Goal: Task Accomplishment & Management: Manage account settings

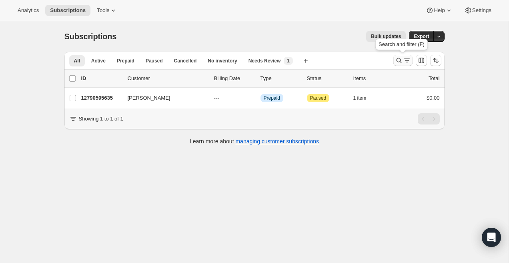
click at [407, 64] on icon "Search and filter results" at bounding box center [407, 60] width 8 height 8
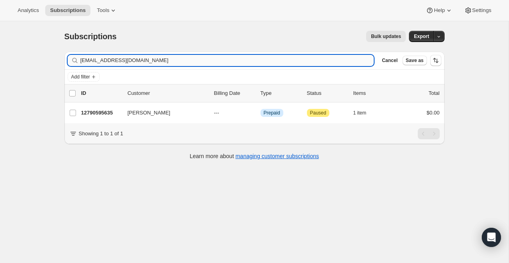
click at [313, 62] on input "duckee308@hotmail.com" at bounding box center [227, 60] width 294 height 11
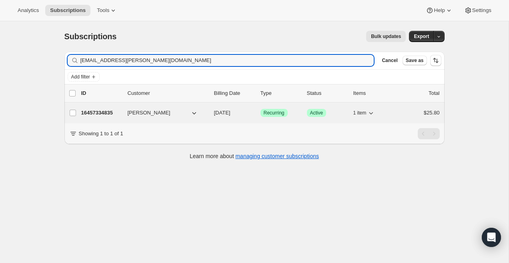
type input "[EMAIL_ADDRESS][PERSON_NAME][DOMAIN_NAME]"
click at [102, 117] on div "16457334835 [PERSON_NAME] [DATE] Success Recurring Success Active 1 item $25.80" at bounding box center [260, 112] width 358 height 11
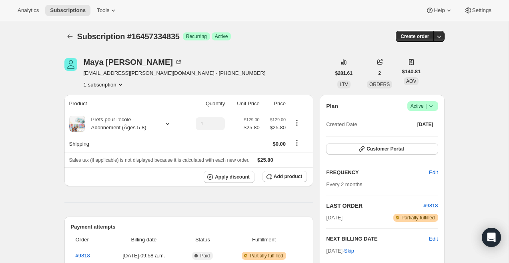
click at [392, 142] on div "Plan Success Active | Created Date Jun 29, 2025 Customer Portal FREQUENCY Edit …" at bounding box center [382, 198] width 112 height 194
click at [388, 154] on div "Customer Portal" at bounding box center [382, 149] width 112 height 12
click at [390, 149] on span "Customer Portal" at bounding box center [384, 149] width 37 height 6
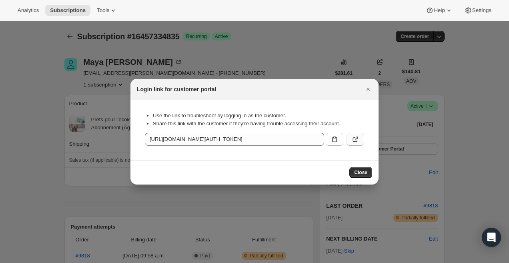
click at [360, 136] on button ":r36:" at bounding box center [355, 139] width 18 height 13
click at [365, 84] on button "Close" at bounding box center [367, 89] width 11 height 11
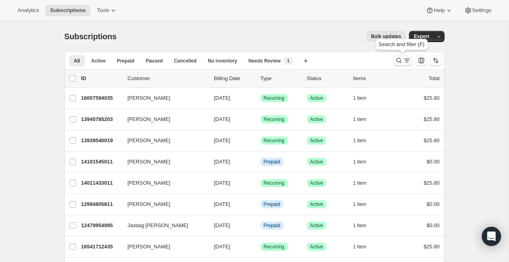
click at [403, 60] on icon "Search and filter results" at bounding box center [407, 60] width 8 height 8
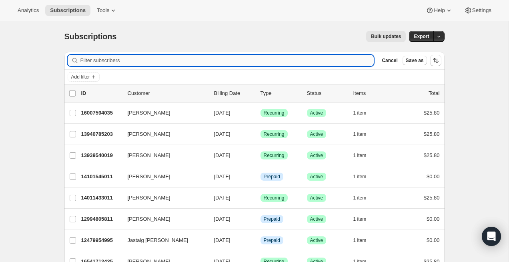
click at [294, 61] on input "Filter subscribers" at bounding box center [227, 60] width 294 height 11
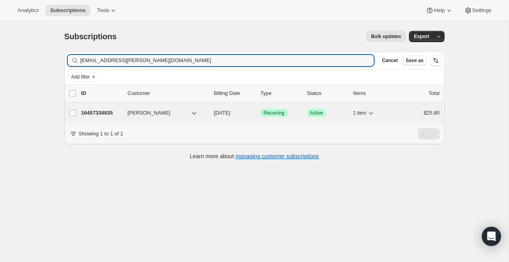
type input "[EMAIL_ADDRESS][PERSON_NAME][DOMAIN_NAME]"
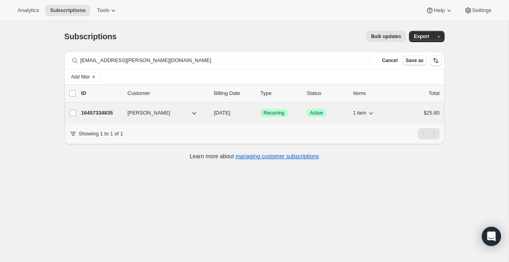
click at [94, 117] on div "16457334835 [PERSON_NAME] [DATE] Success Recurring Success Active 1 item $25.80" at bounding box center [260, 112] width 358 height 11
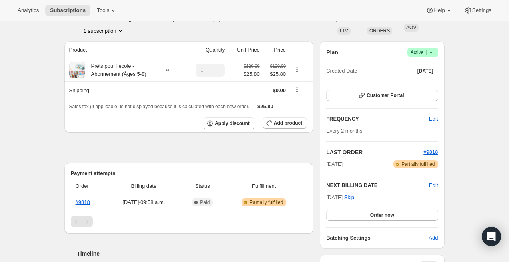
scroll to position [54, 0]
click at [396, 93] on span "Customer Portal" at bounding box center [384, 94] width 37 height 6
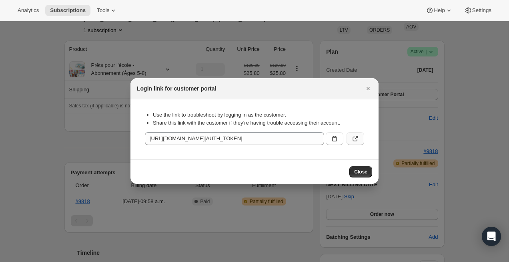
click at [356, 136] on icon ":rcc:" at bounding box center [355, 138] width 8 height 8
click at [361, 90] on div "Login link for customer portal" at bounding box center [254, 88] width 235 height 8
click at [368, 93] on button "Close" at bounding box center [367, 88] width 11 height 11
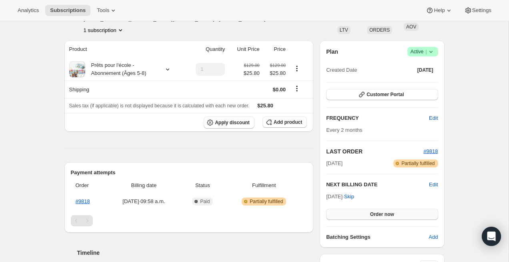
click at [380, 215] on span "Order now" at bounding box center [382, 214] width 24 height 6
click at [380, 215] on span "Click to confirm" at bounding box center [382, 214] width 36 height 6
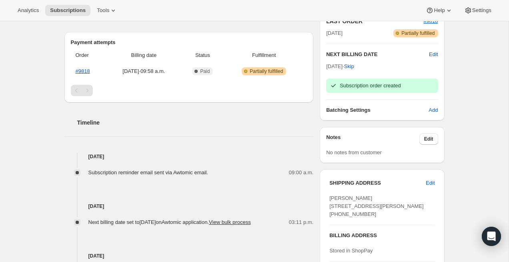
scroll to position [0, 0]
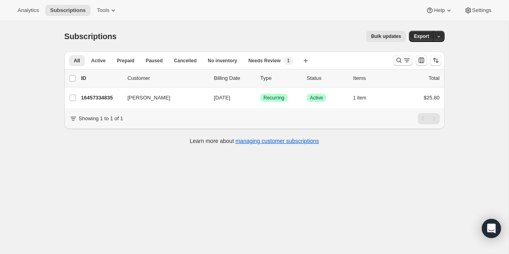
click at [404, 57] on icon "Search and filter results" at bounding box center [407, 60] width 8 height 8
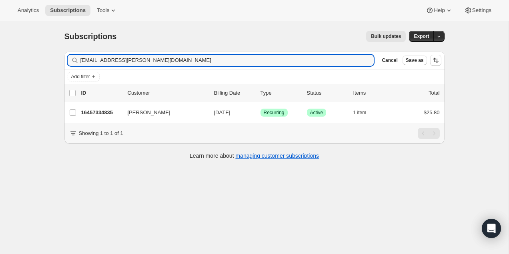
click at [274, 66] on div "Filter subscribers [EMAIL_ADDRESS][PERSON_NAME][DOMAIN_NAME] Clear Cancel Save …" at bounding box center [254, 61] width 380 height 18
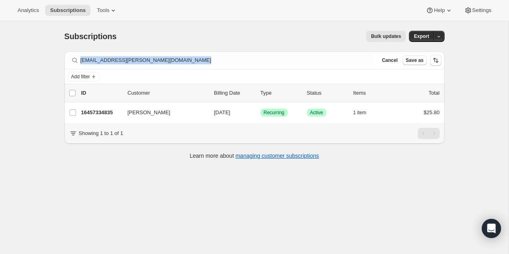
click at [274, 66] on div "Filter subscribers [EMAIL_ADDRESS][PERSON_NAME][DOMAIN_NAME] Clear Cancel Save …" at bounding box center [254, 61] width 380 height 18
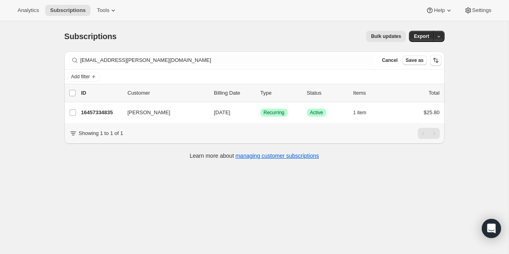
click at [276, 50] on div "Subscriptions. This page is ready Subscriptions Bulk updates More actions Bulk …" at bounding box center [254, 36] width 380 height 30
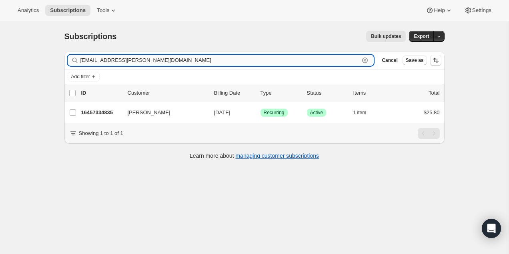
click at [272, 60] on input "[EMAIL_ADDRESS][PERSON_NAME][DOMAIN_NAME]" at bounding box center [219, 60] width 279 height 11
paste input "[EMAIL_ADDRESS]"
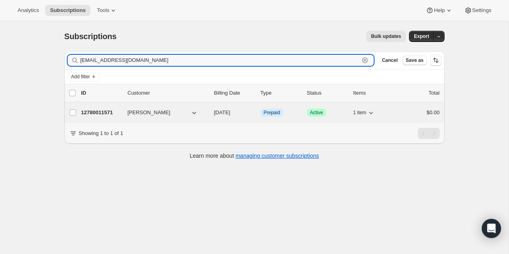
type input "[EMAIL_ADDRESS][DOMAIN_NAME]"
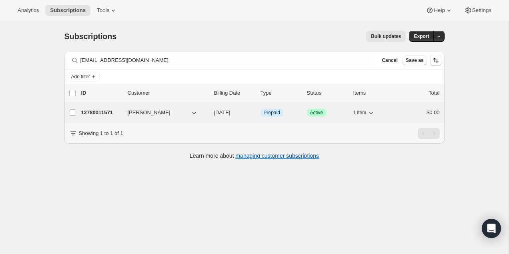
click at [99, 114] on p "12780011571" at bounding box center [101, 113] width 40 height 8
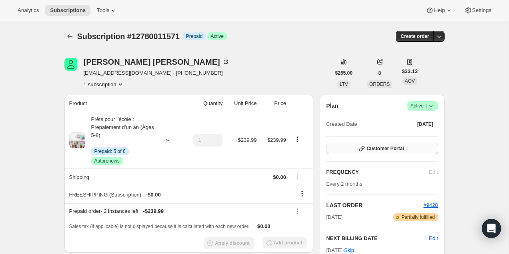
click at [394, 144] on button "Customer Portal" at bounding box center [382, 148] width 112 height 11
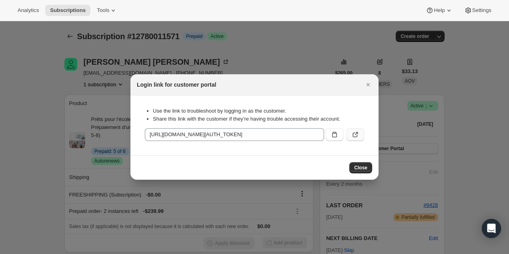
click at [356, 136] on icon ":r38:" at bounding box center [355, 135] width 5 height 5
